Goal: Task Accomplishment & Management: Manage account settings

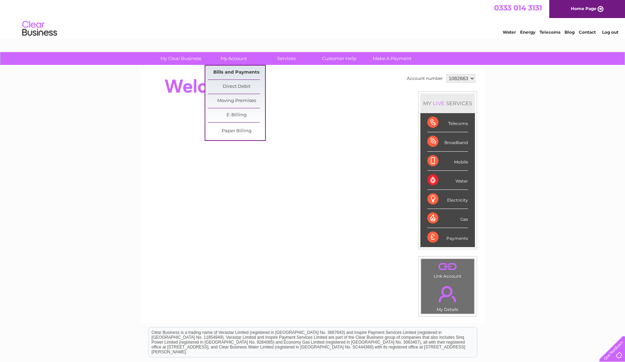
click at [232, 70] on link "Bills and Payments" at bounding box center [236, 73] width 57 height 14
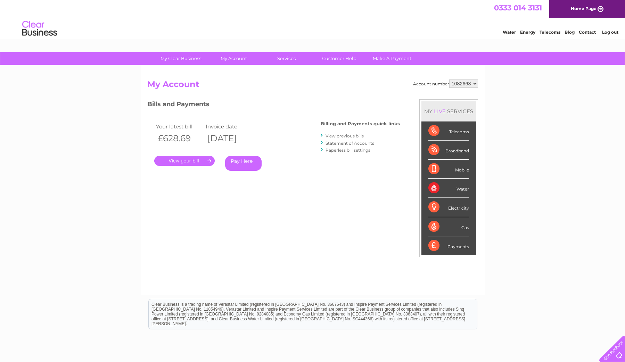
click at [180, 162] on link "." at bounding box center [184, 161] width 60 height 10
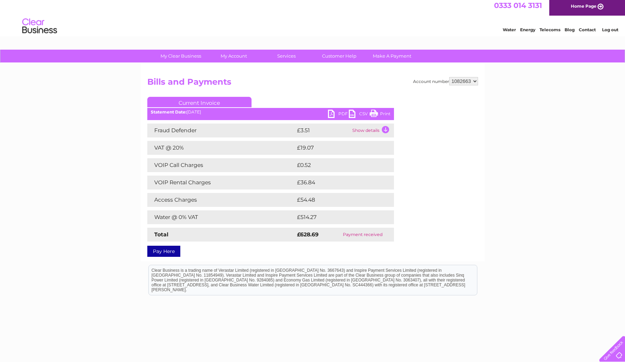
scroll to position [3, 0]
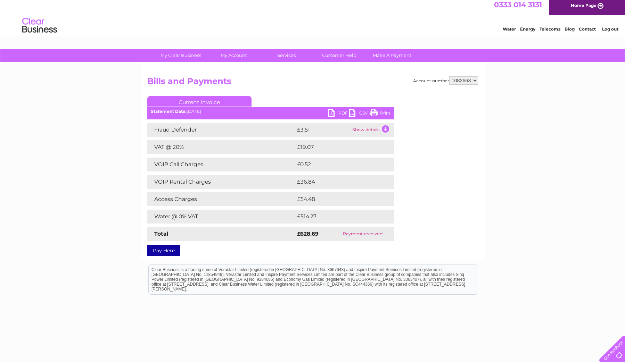
click at [335, 112] on link "PDF" at bounding box center [338, 114] width 21 height 10
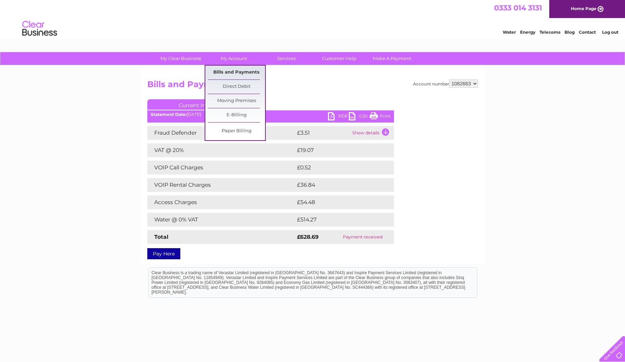
click at [231, 69] on link "Bills and Payments" at bounding box center [236, 73] width 57 height 14
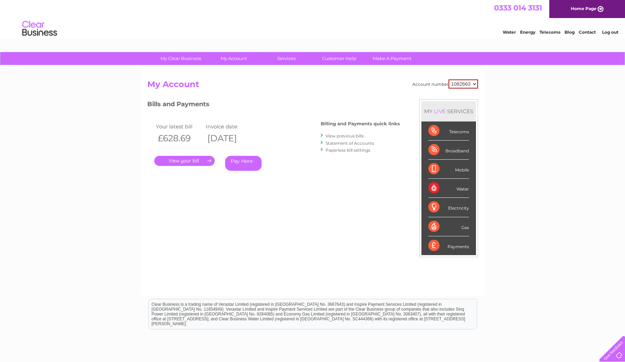
click at [343, 136] on link "View previous bills" at bounding box center [345, 135] width 38 height 5
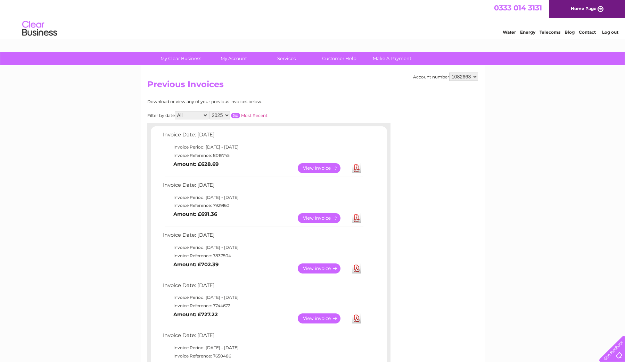
click at [305, 265] on link "View" at bounding box center [323, 269] width 51 height 10
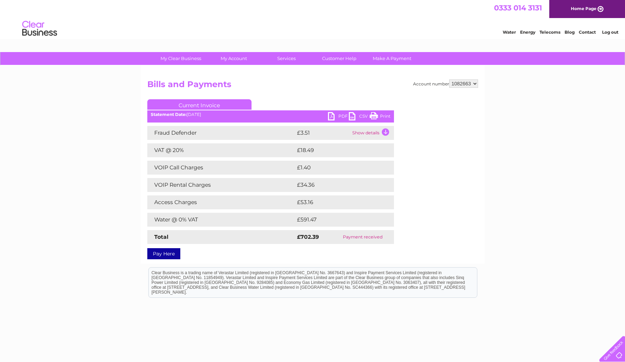
click at [337, 117] on link "PDF" at bounding box center [338, 117] width 21 height 10
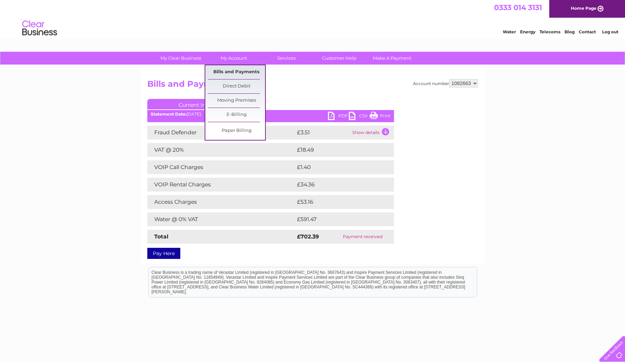
click at [223, 71] on link "Bills and Payments" at bounding box center [236, 72] width 57 height 14
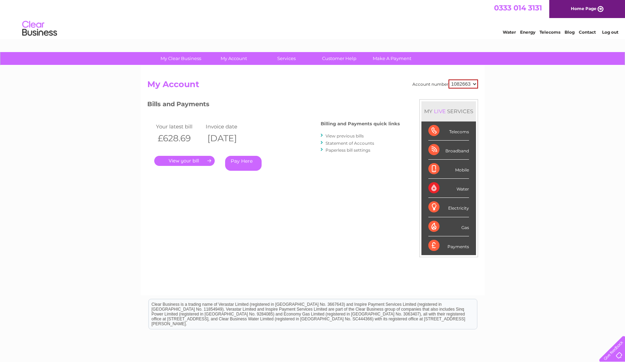
click at [338, 133] on link "View previous bills" at bounding box center [345, 135] width 38 height 5
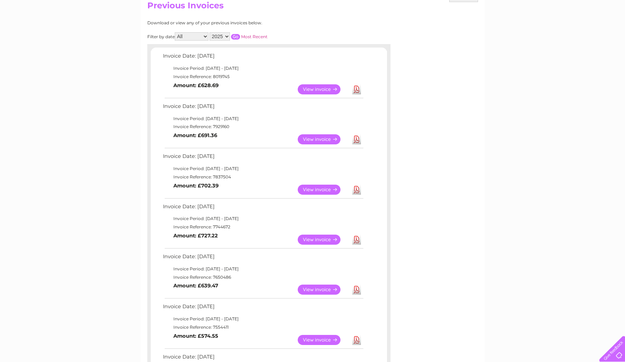
scroll to position [84, 0]
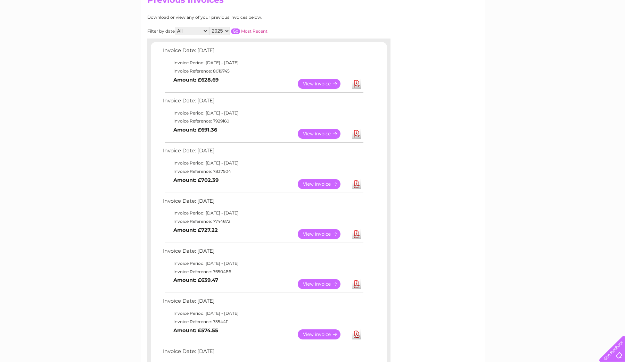
click at [328, 230] on link "View" at bounding box center [323, 234] width 51 height 10
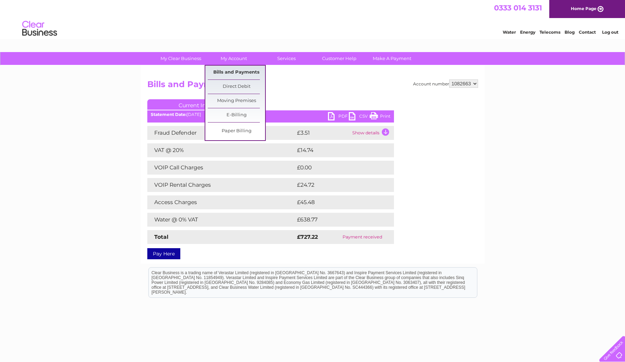
click at [235, 73] on link "Bills and Payments" at bounding box center [236, 73] width 57 height 14
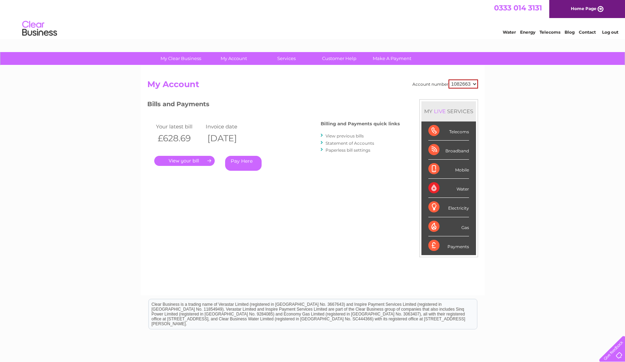
click at [348, 136] on link "View previous bills" at bounding box center [345, 135] width 38 height 5
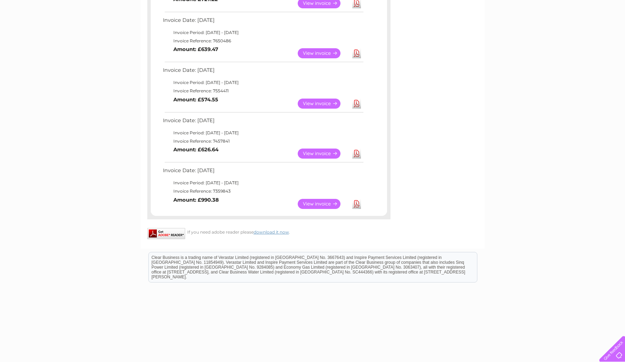
scroll to position [316, 0]
click at [318, 199] on link "View" at bounding box center [323, 204] width 51 height 10
click at [310, 199] on link "View" at bounding box center [323, 204] width 51 height 10
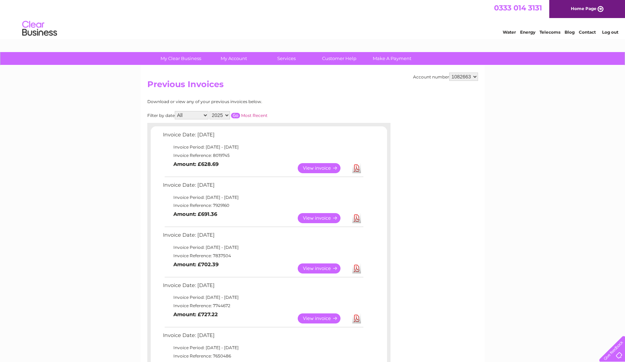
scroll to position [0, 0]
select select "2024"
click at [240, 114] on input "button" at bounding box center [235, 116] width 9 height 6
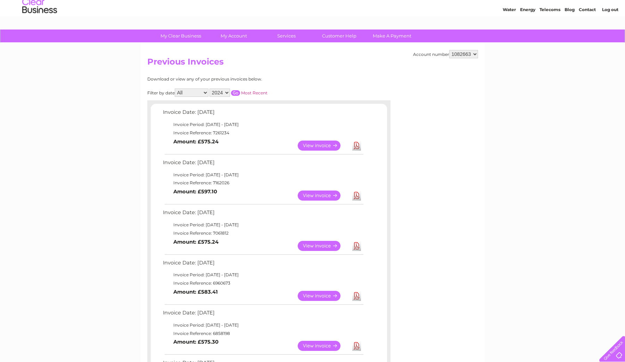
scroll to position [20, 0]
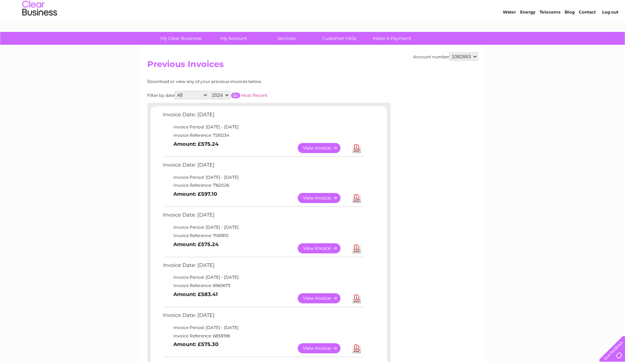
click at [316, 244] on link "View" at bounding box center [323, 249] width 51 height 10
click at [324, 148] on link "View" at bounding box center [323, 148] width 51 height 10
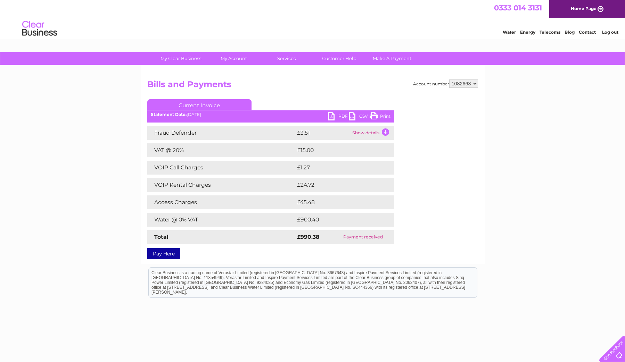
click at [338, 115] on link "PDF" at bounding box center [338, 117] width 21 height 10
click at [330, 116] on link "PDF" at bounding box center [338, 117] width 21 height 10
click at [344, 117] on link "PDF" at bounding box center [338, 117] width 21 height 10
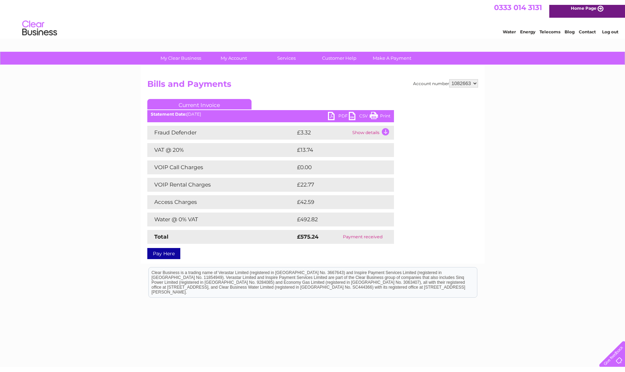
scroll to position [2, 0]
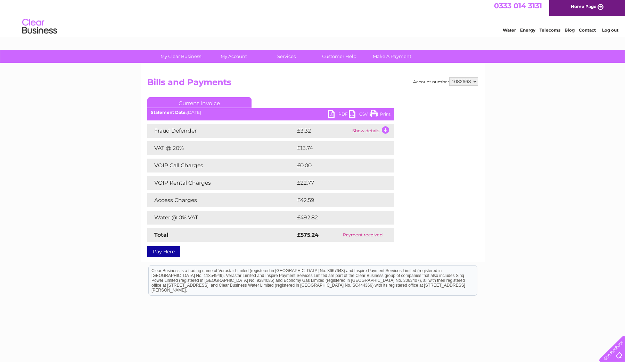
click at [341, 116] on link "PDF" at bounding box center [338, 115] width 21 height 10
